Goal: Navigation & Orientation: Find specific page/section

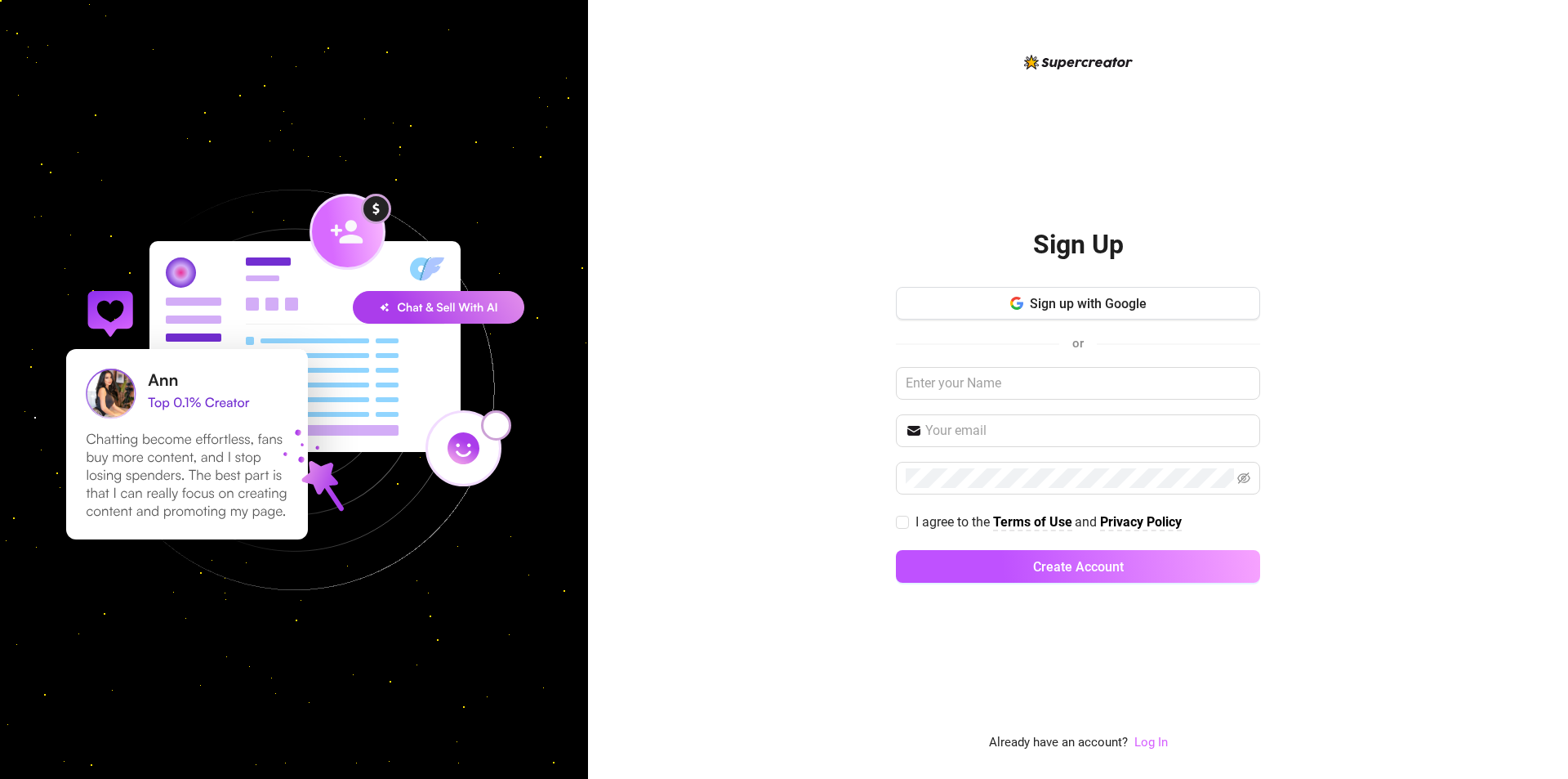
click at [1153, 744] on link "Log In" at bounding box center [1151, 742] width 34 height 15
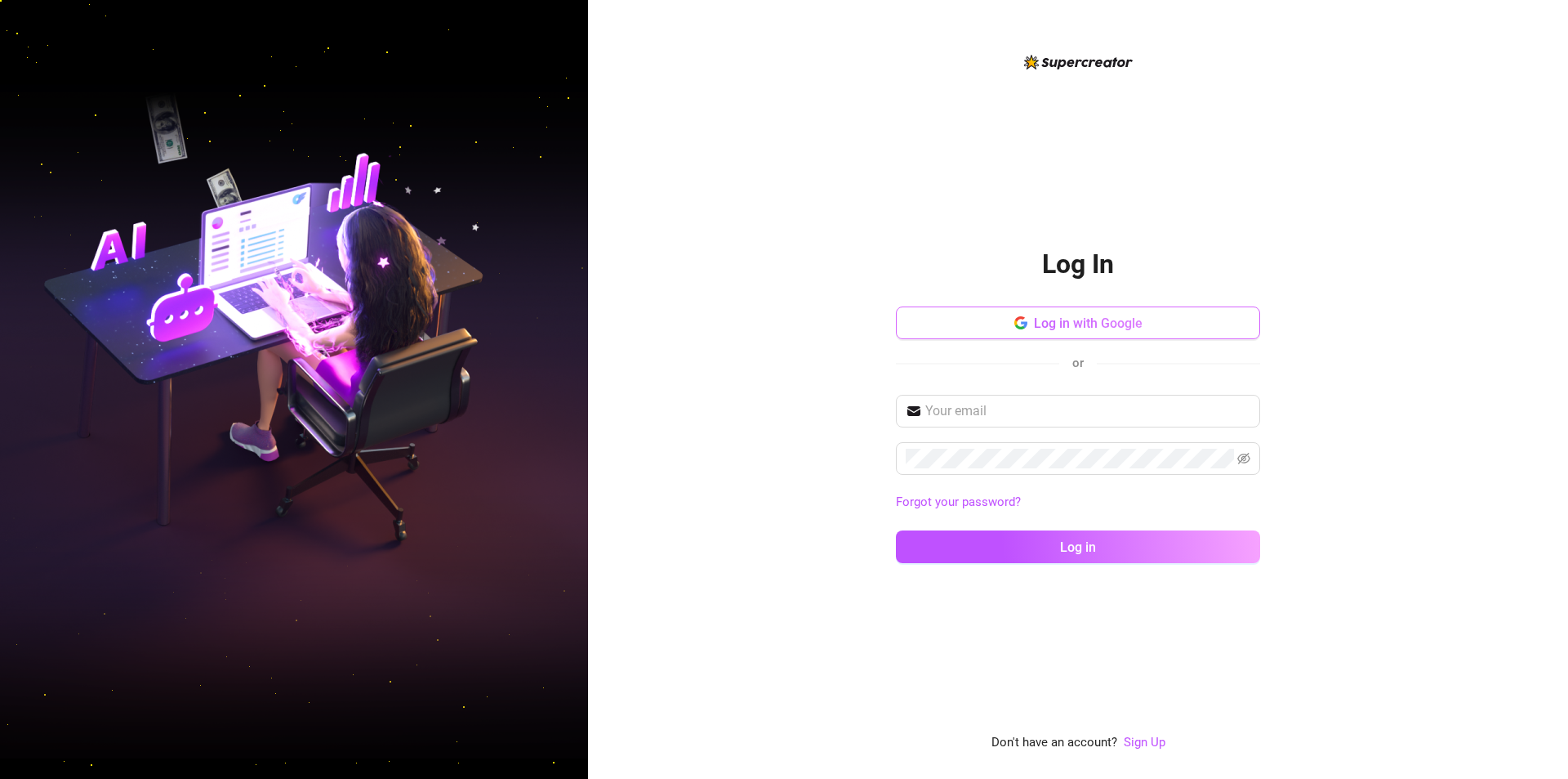
click at [1071, 315] on span "Log in with Google" at bounding box center [1087, 323] width 108 height 15
